Goal: Task Accomplishment & Management: Use online tool/utility

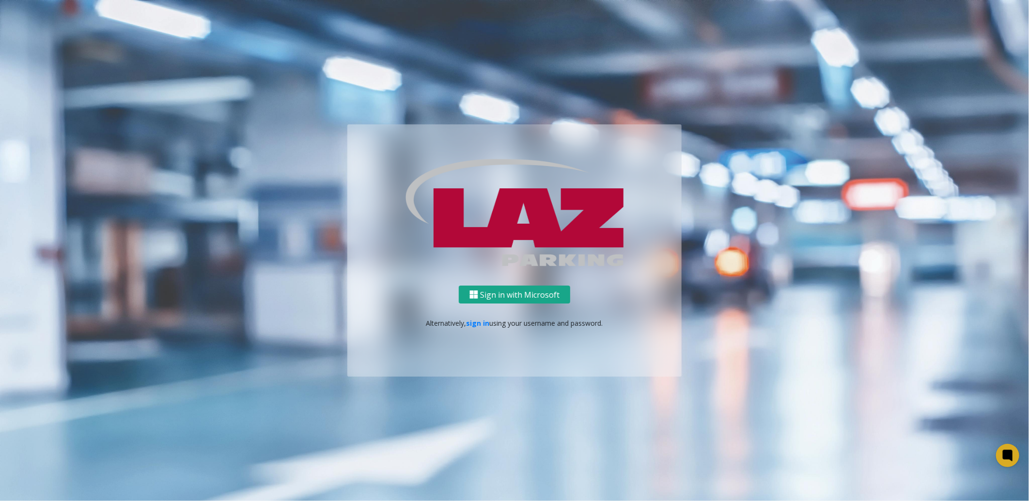
click at [530, 300] on button "Sign in with Microsoft" at bounding box center [514, 295] width 111 height 18
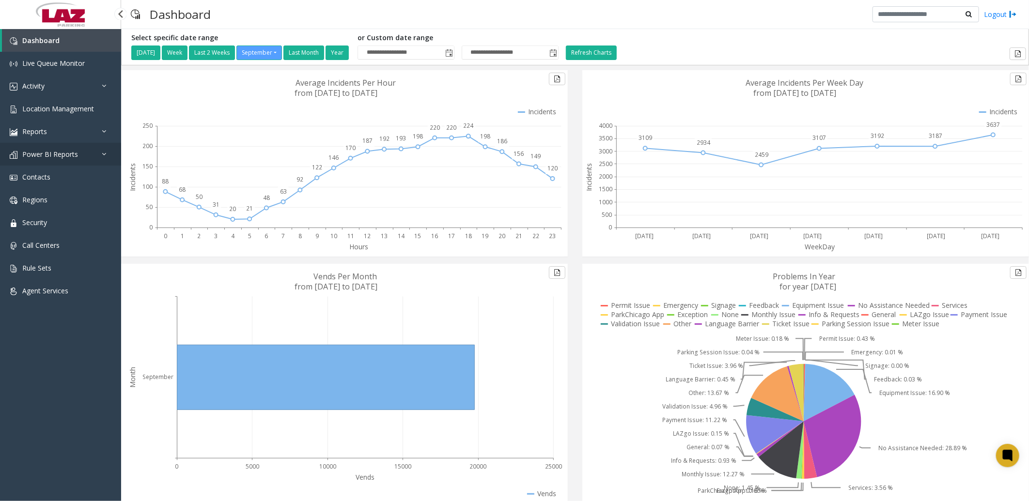
click at [53, 147] on link "Power BI Reports" at bounding box center [60, 154] width 121 height 23
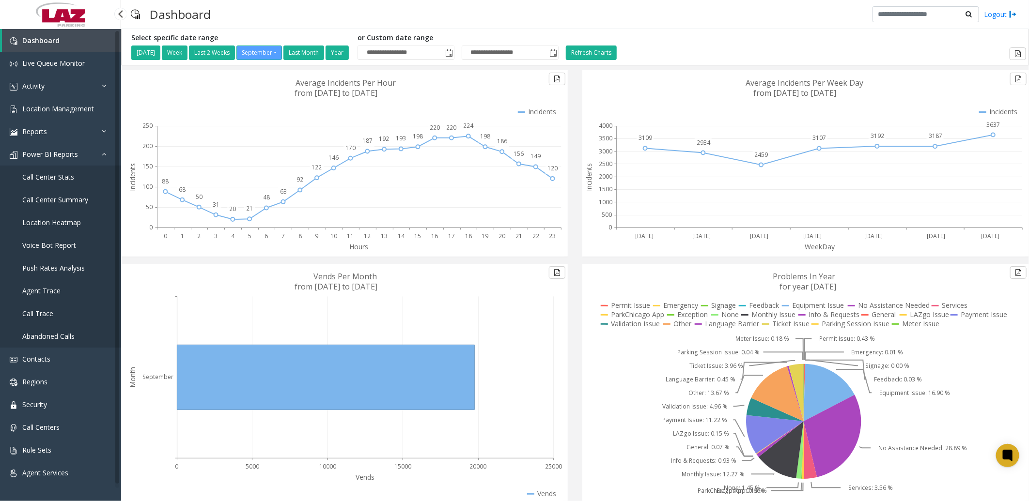
click at [45, 174] on span "Call Center Stats" at bounding box center [48, 176] width 52 height 9
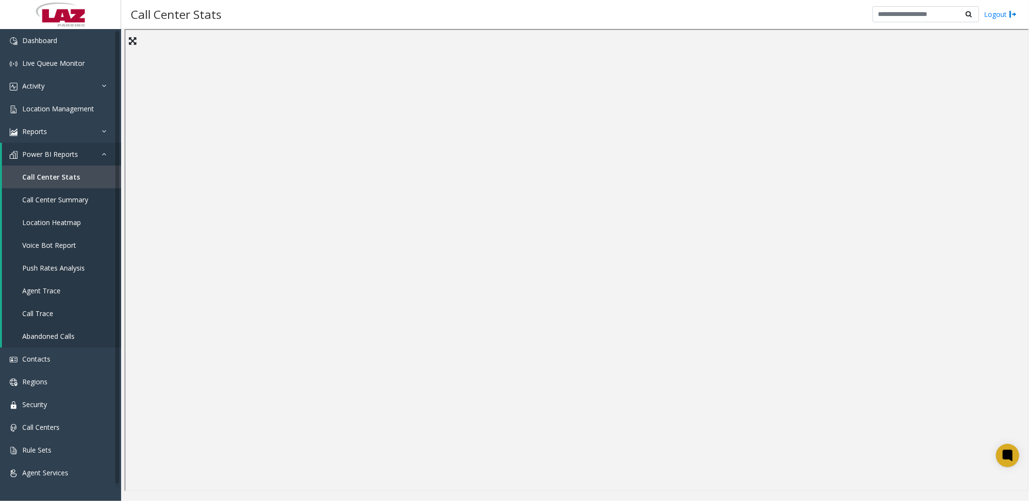
click at [534, 26] on div "Call Center Stats Logout" at bounding box center [575, 14] width 908 height 29
click at [535, 18] on div "Call Center Stats Logout" at bounding box center [575, 14] width 908 height 29
drag, startPoint x: 532, startPoint y: 16, endPoint x: 511, endPoint y: 16, distance: 21.3
click at [511, 16] on div "Call Center Stats Logout" at bounding box center [575, 14] width 908 height 29
click at [379, 15] on div "Call Center Stats Logout" at bounding box center [575, 14] width 908 height 29
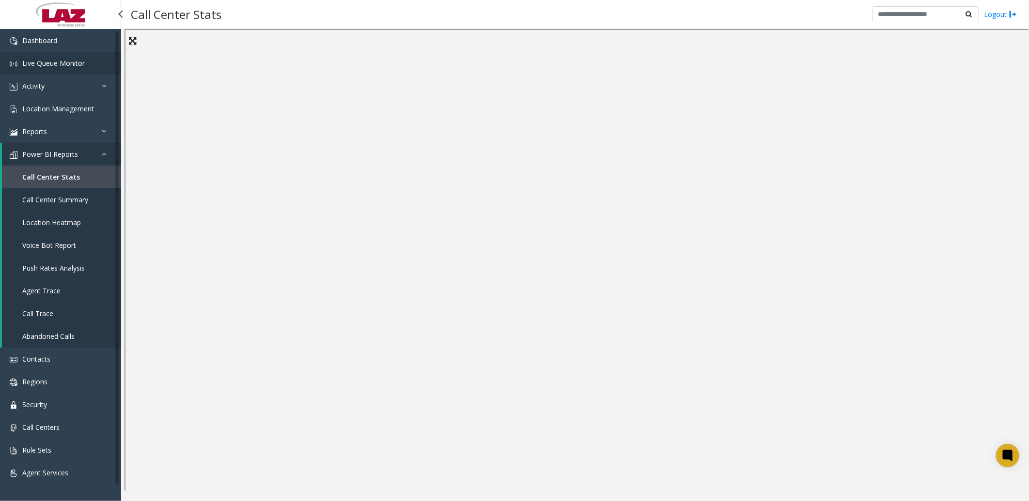
click at [51, 65] on span "Live Queue Monitor" at bounding box center [53, 63] width 62 height 9
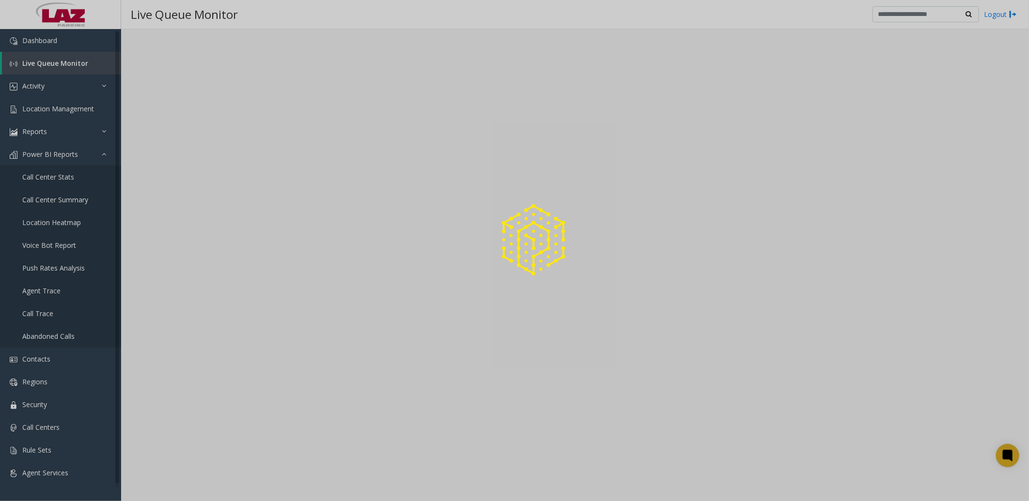
drag, startPoint x: 51, startPoint y: 65, endPoint x: 45, endPoint y: 66, distance: 6.9
click at [45, 66] on div at bounding box center [514, 250] width 1029 height 501
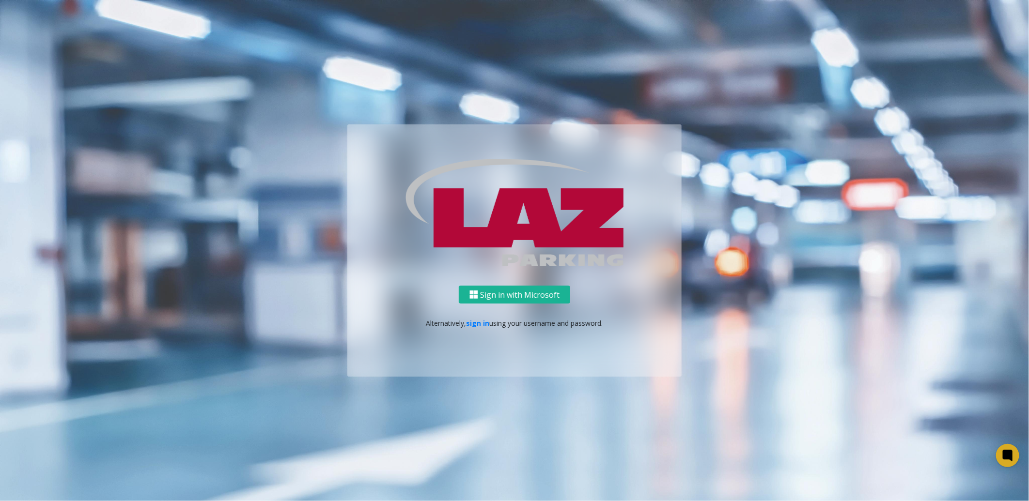
click at [148, 81] on ng-component "Sign in with Microsoft Alternatively, sign in using your username and password." at bounding box center [514, 250] width 1029 height 501
